Goal: Check status: Check status

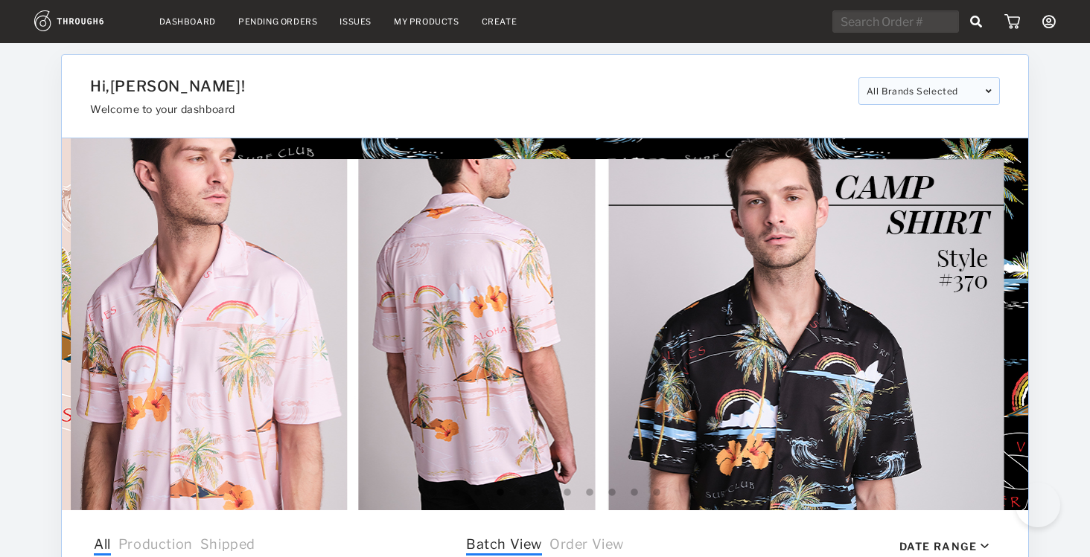
select select "9"
select select "2025"
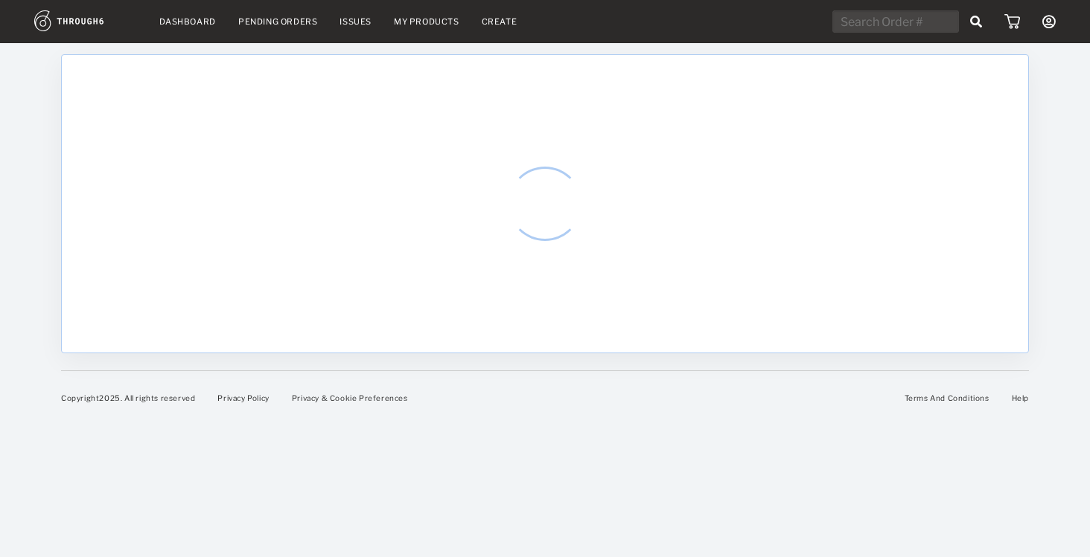
select select "9"
select select "2025"
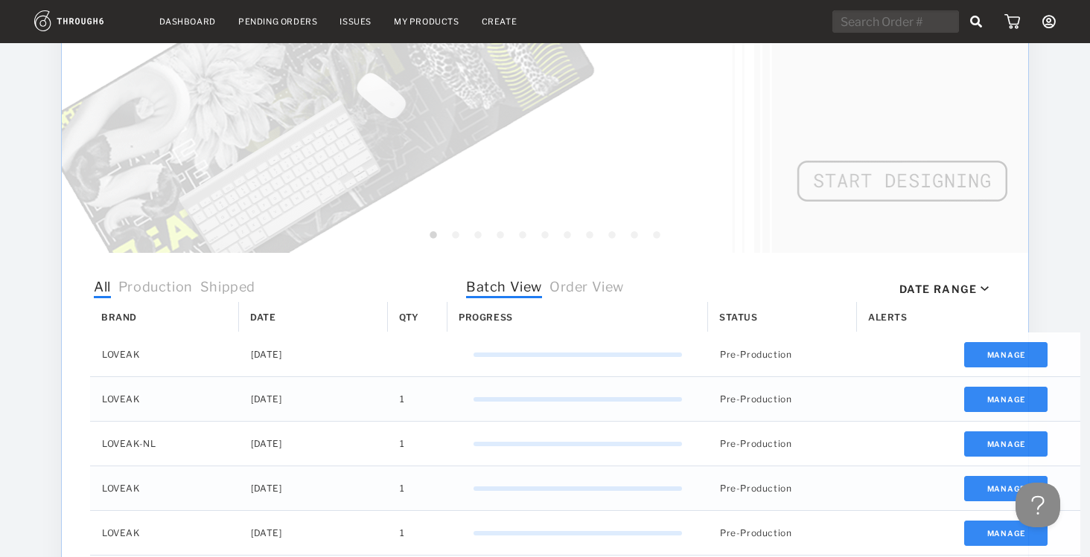
scroll to position [388, 0]
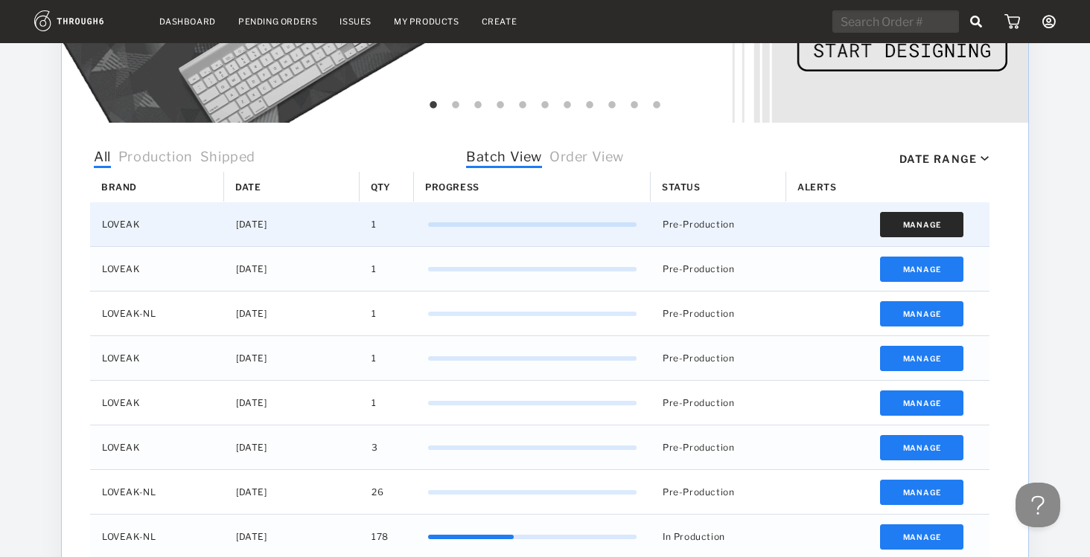
click at [927, 233] on button "Manage" at bounding box center [922, 224] width 84 height 25
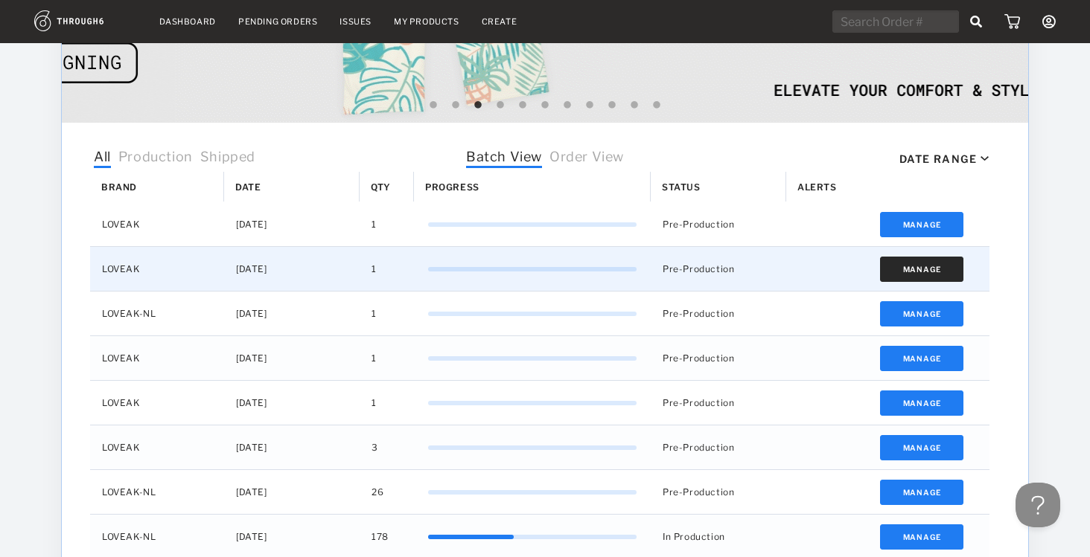
click at [906, 266] on button "Manage" at bounding box center [922, 269] width 84 height 25
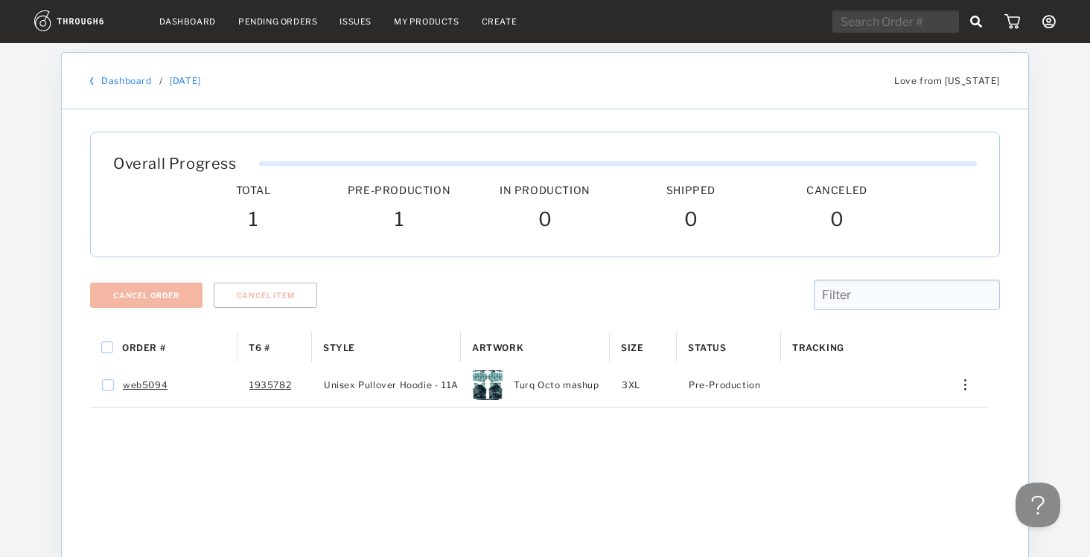
scroll to position [3, 0]
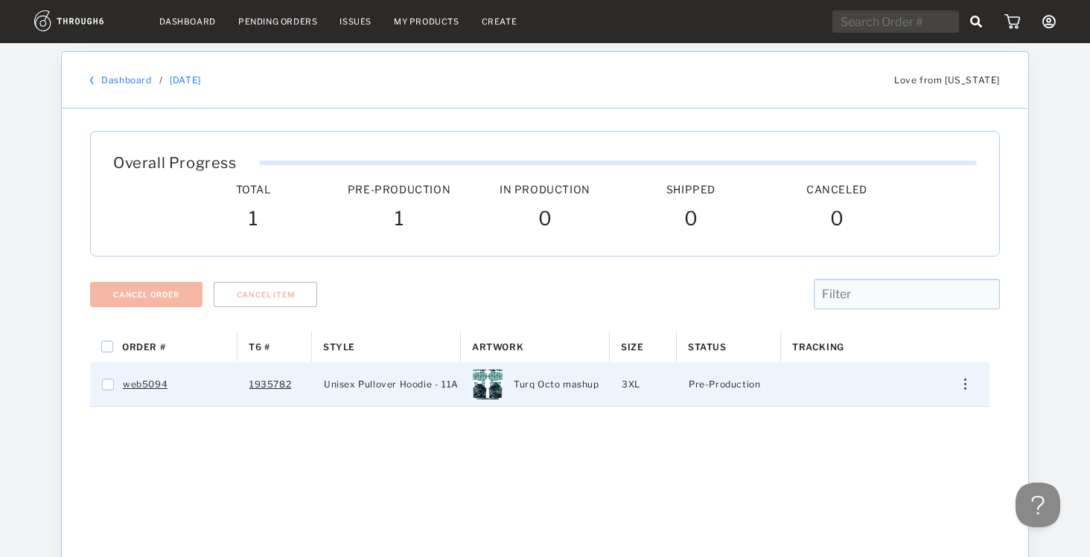
click at [962, 385] on div "Press SPACE to select this row." at bounding box center [959, 384] width 36 height 11
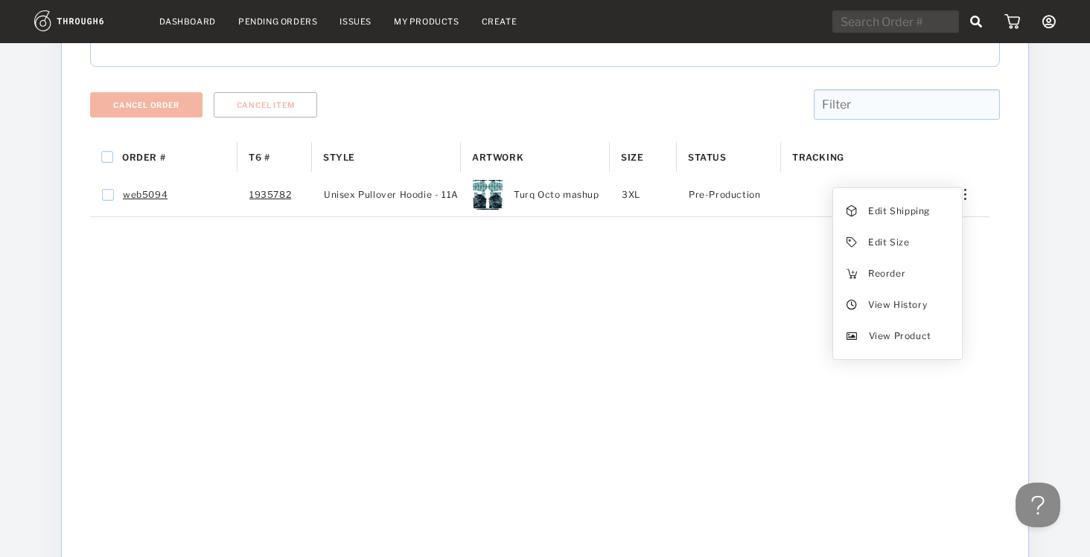
scroll to position [0, 0]
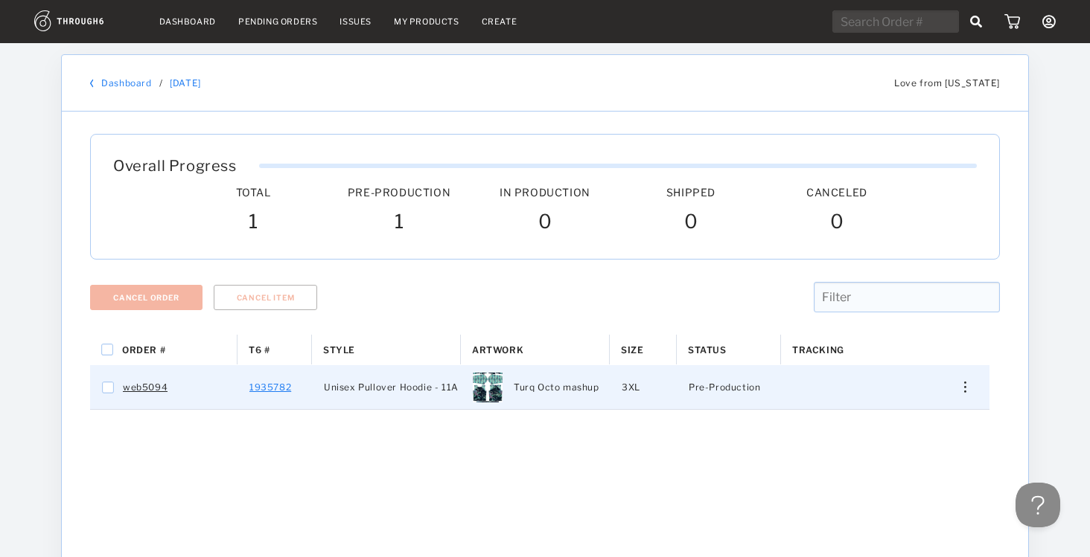
click at [275, 390] on link "1935782" at bounding box center [270, 387] width 42 height 19
checkbox input "true"
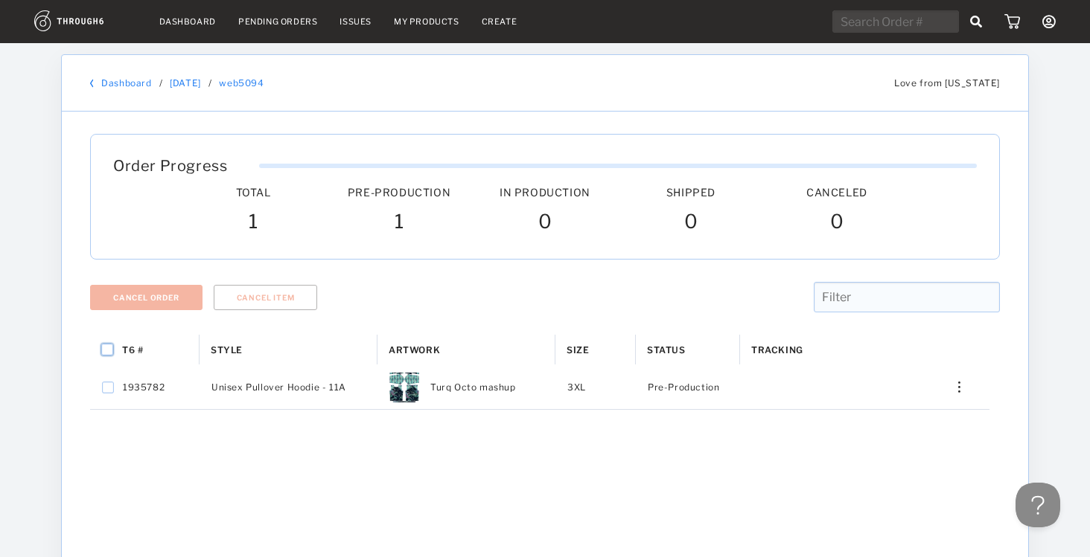
click at [101, 351] on input "Press Space to toggle all rows selection (unchecked)" at bounding box center [107, 350] width 12 height 12
checkbox input "true"
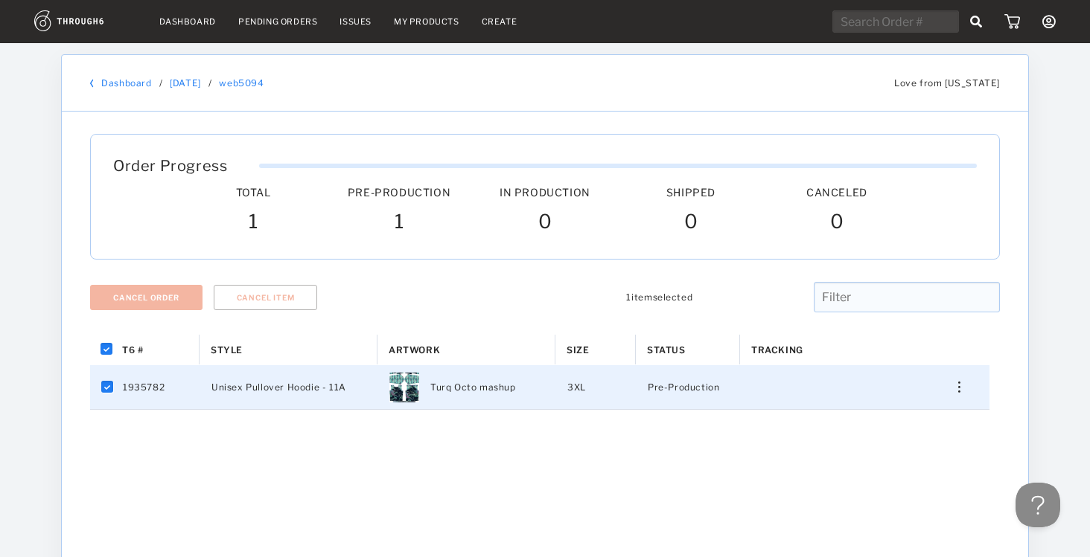
click at [271, 315] on div at bounding box center [544, 324] width 909 height 22
click at [192, 21] on link "Dashboard" at bounding box center [187, 21] width 57 height 10
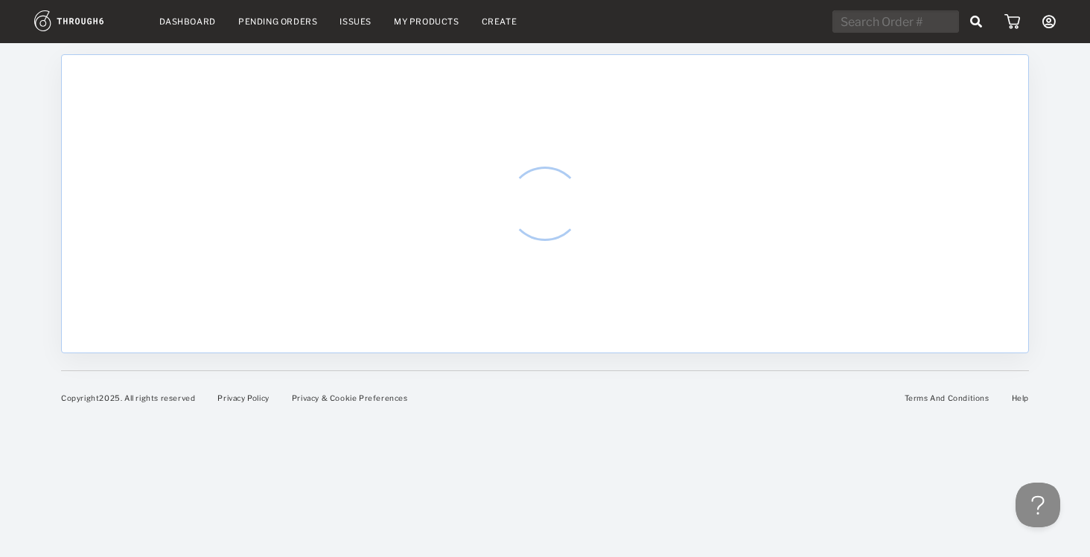
select select "9"
select select "2025"
